Goal: Information Seeking & Learning: Compare options

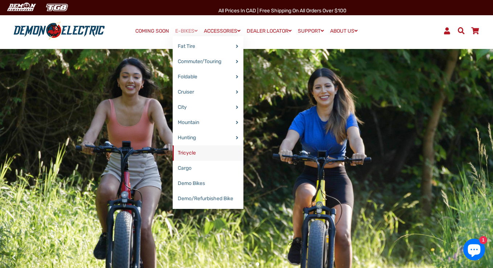
click at [183, 152] on link "Tricycle" at bounding box center [208, 153] width 71 height 15
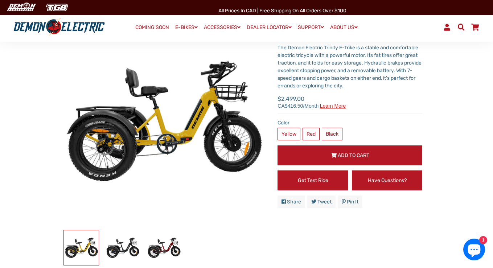
scroll to position [63, 0]
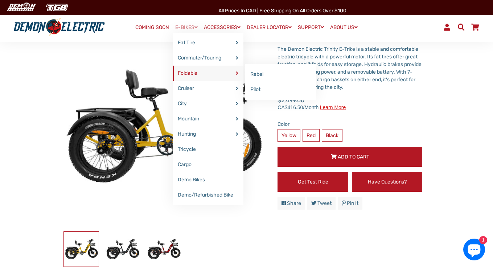
click at [183, 72] on link "Foldable" at bounding box center [208, 73] width 71 height 15
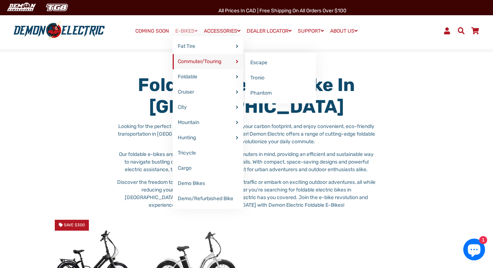
click at [193, 61] on link "Commuter/Touring" at bounding box center [208, 61] width 71 height 15
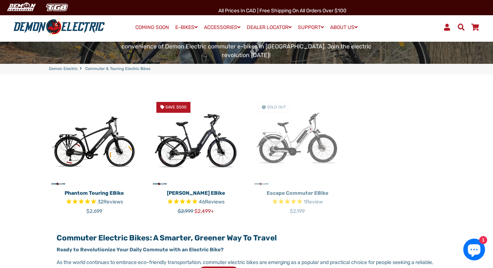
scroll to position [213, 0]
